Goal: Transaction & Acquisition: Purchase product/service

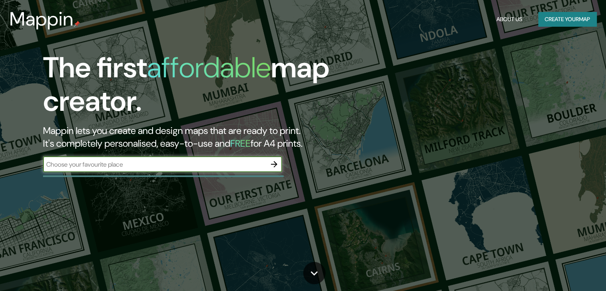
click at [195, 166] on input "text" at bounding box center [154, 164] width 223 height 9
click at [276, 162] on icon "button" at bounding box center [274, 164] width 10 height 10
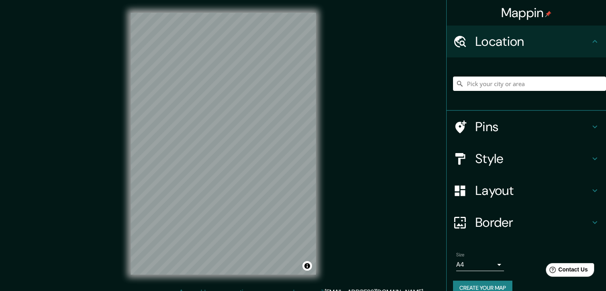
click at [333, 149] on div "Mappin Location Pins Style Layout Border Choose a border. Hint : you can make l…" at bounding box center [303, 150] width 606 height 300
click at [517, 82] on input "Pick your city or area" at bounding box center [529, 84] width 153 height 14
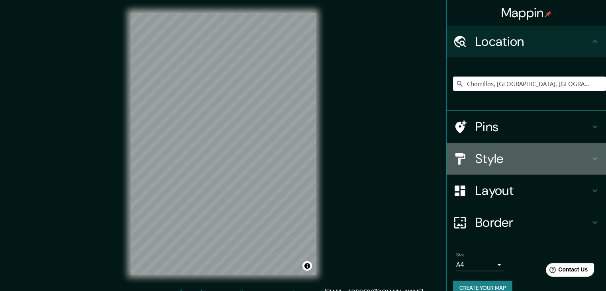
click at [529, 153] on h4 "Style" at bounding box center [533, 159] width 115 height 16
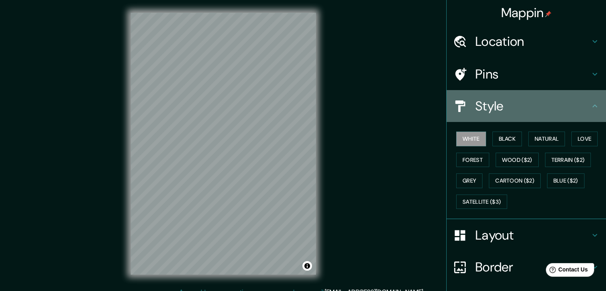
click at [489, 106] on h4 "Style" at bounding box center [533, 106] width 115 height 16
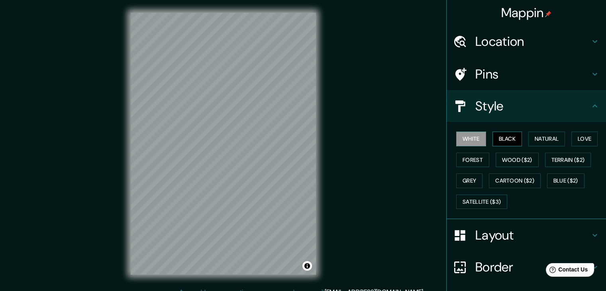
click at [503, 139] on button "Black" at bounding box center [508, 139] width 30 height 15
click at [317, 175] on div "© Mapbox © OpenStreetMap Improve this map" at bounding box center [223, 143] width 211 height 287
click at [376, 122] on div "Mappin Location Chorrillos, Provincia de Lima, Perú Pins Style White Black Natu…" at bounding box center [303, 150] width 606 height 300
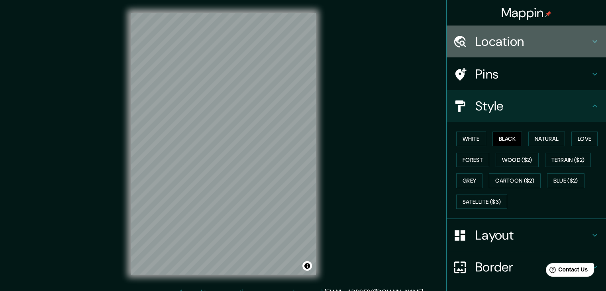
click at [546, 42] on h4 "Location" at bounding box center [533, 41] width 115 height 16
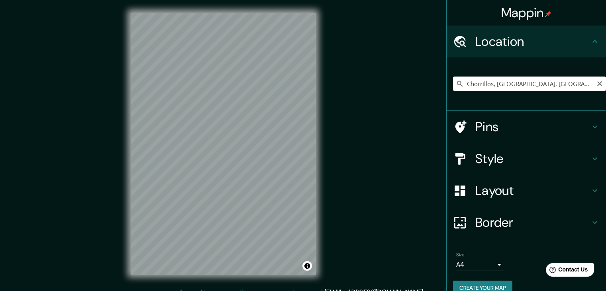
click at [493, 94] on div "Chorrillos, [GEOGRAPHIC_DATA], [GEOGRAPHIC_DATA]" at bounding box center [529, 84] width 153 height 40
click at [492, 83] on input "Chorrillos, [GEOGRAPHIC_DATA], [GEOGRAPHIC_DATA]" at bounding box center [529, 84] width 153 height 14
drag, startPoint x: 562, startPoint y: 82, endPoint x: 458, endPoint y: 87, distance: 104.1
click at [458, 87] on input "Chorrillos, [GEOGRAPHIC_DATA], [GEOGRAPHIC_DATA]" at bounding box center [529, 84] width 153 height 14
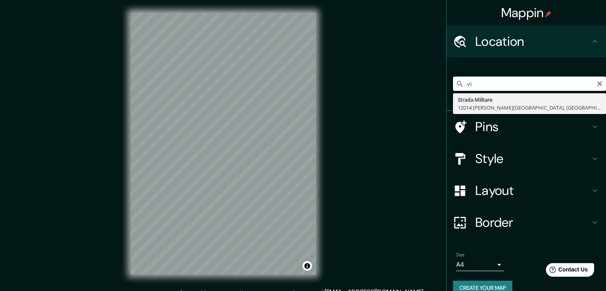
type input "v"
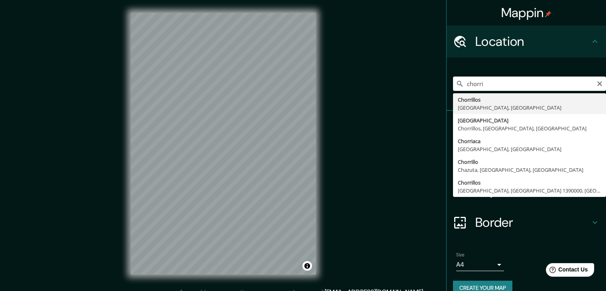
type input "Chorrillos, [GEOGRAPHIC_DATA], [GEOGRAPHIC_DATA]"
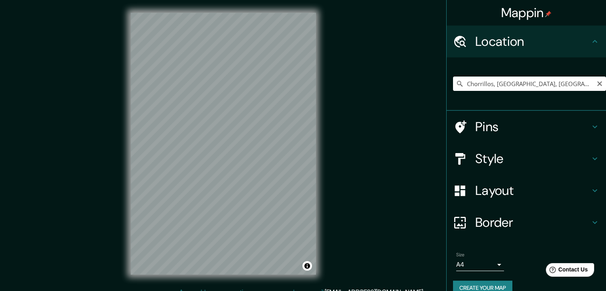
click at [366, 192] on div "Mappin Location Chorrillos, Provincia de Lima, Perú Pins Style Layout Border Ch…" at bounding box center [303, 150] width 606 height 300
click at [228, 124] on div at bounding box center [229, 124] width 6 height 6
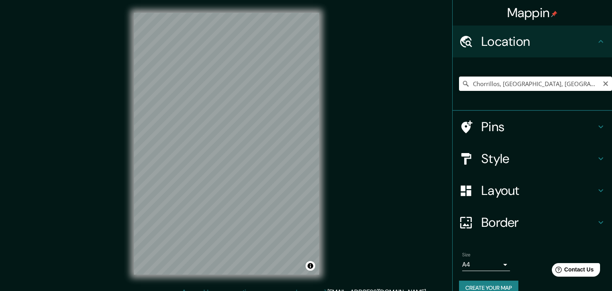
click at [490, 264] on body "Mappin Location Chorrillos, Provincia de Lima, Perú Pins Style Layout Border Ch…" at bounding box center [306, 145] width 612 height 291
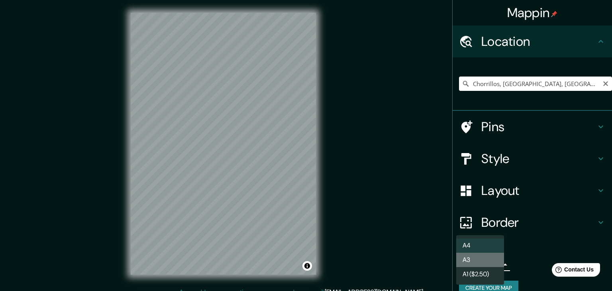
click at [477, 259] on li "A3" at bounding box center [480, 260] width 48 height 14
type input "a4"
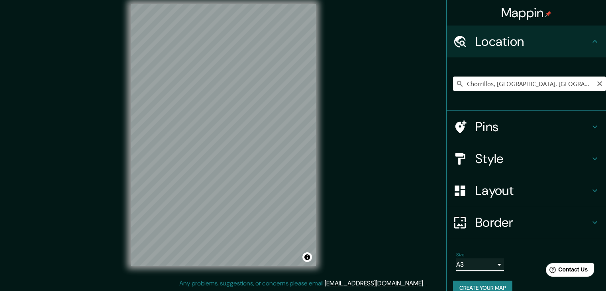
scroll to position [9, 0]
click at [472, 288] on button "Create your map" at bounding box center [482, 288] width 59 height 15
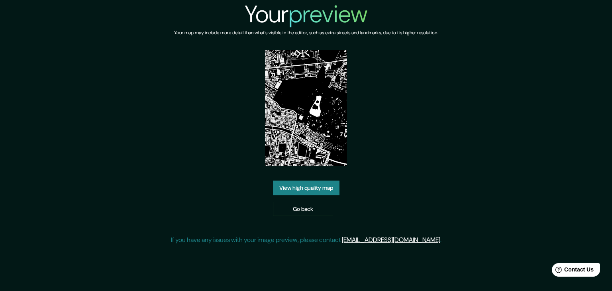
click at [313, 201] on div "View high quality map Go back" at bounding box center [306, 198] width 67 height 35
click at [313, 207] on link "Go back" at bounding box center [303, 209] width 60 height 15
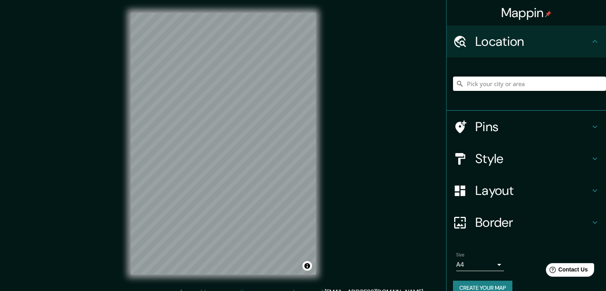
click at [498, 81] on input "Pick your city or area" at bounding box center [529, 84] width 153 height 14
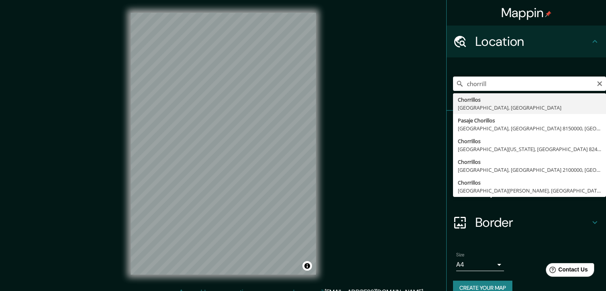
type input "Chorrillos, [GEOGRAPHIC_DATA], [GEOGRAPHIC_DATA]"
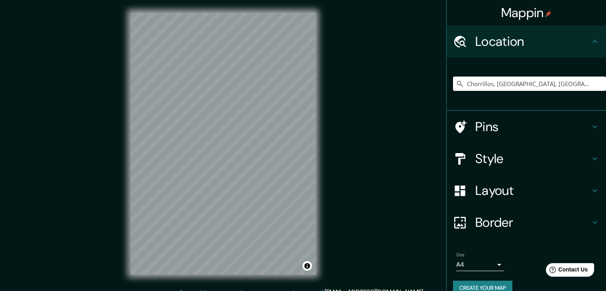
click at [511, 166] on div "Style" at bounding box center [526, 159] width 159 height 32
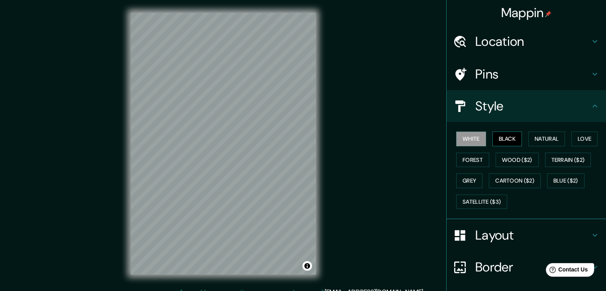
click at [501, 140] on button "Black" at bounding box center [508, 139] width 30 height 15
